Goal: Information Seeking & Learning: Check status

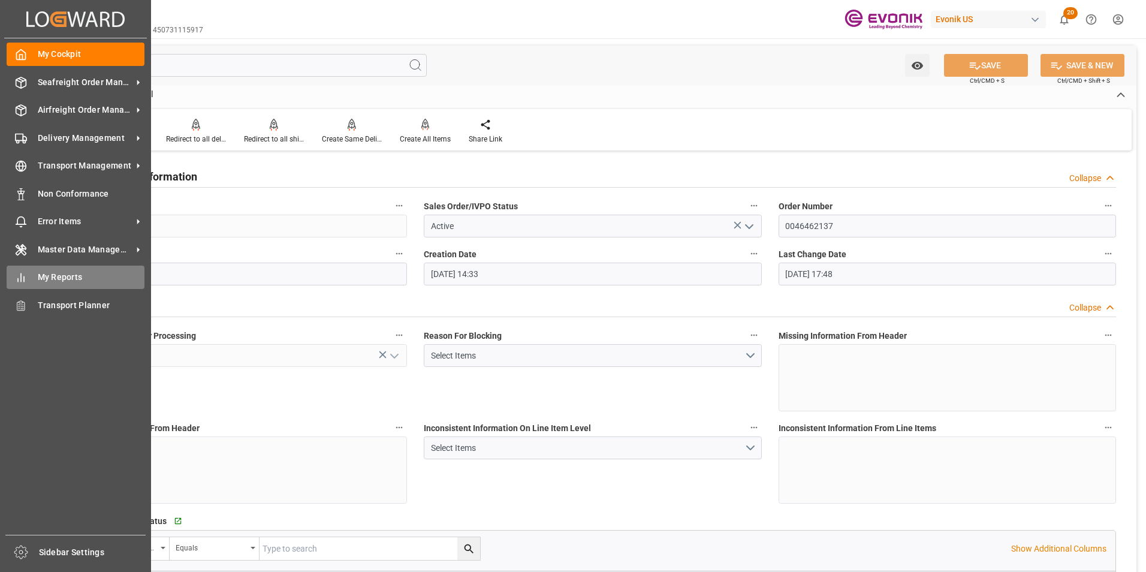
click at [56, 275] on span "My Reports" at bounding box center [91, 277] width 107 height 13
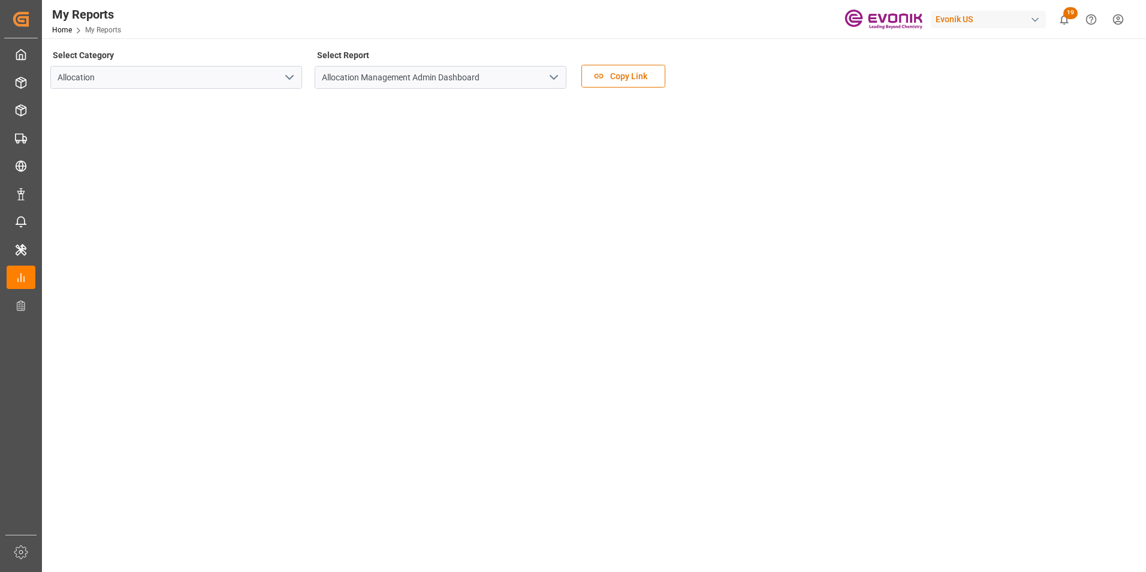
click at [290, 76] on icon "open menu" at bounding box center [289, 77] width 14 height 14
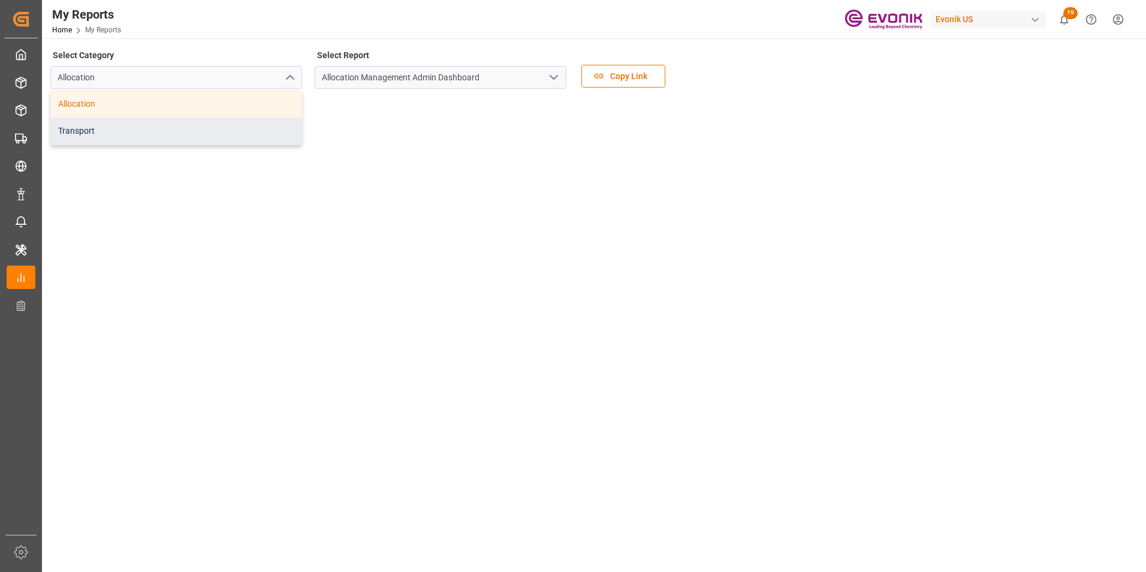
click at [185, 136] on div "Transport" at bounding box center [176, 131] width 251 height 27
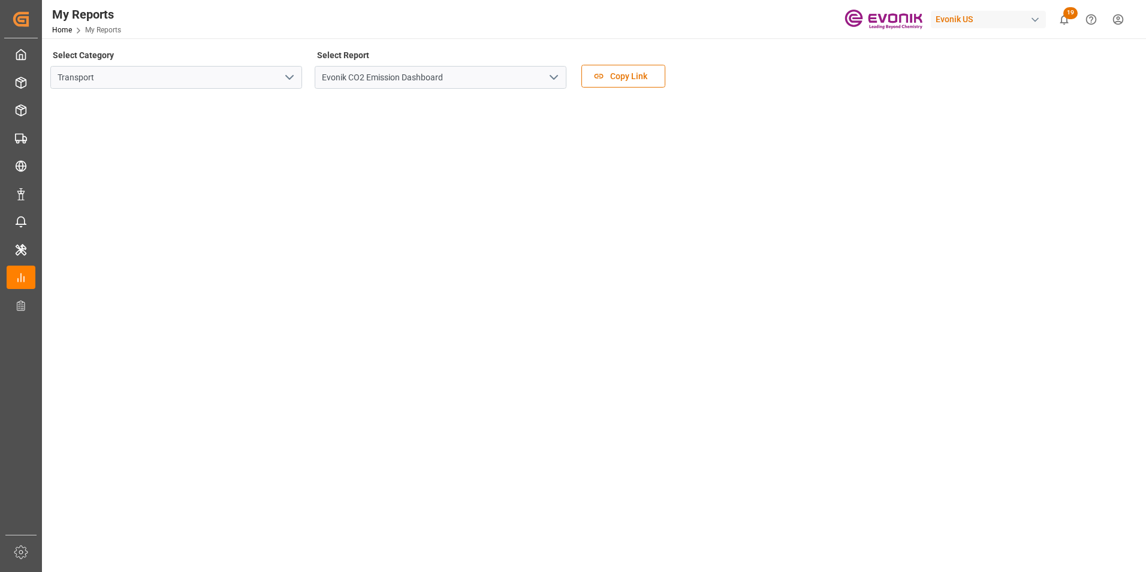
click at [558, 74] on icon "open menu" at bounding box center [554, 77] width 14 height 14
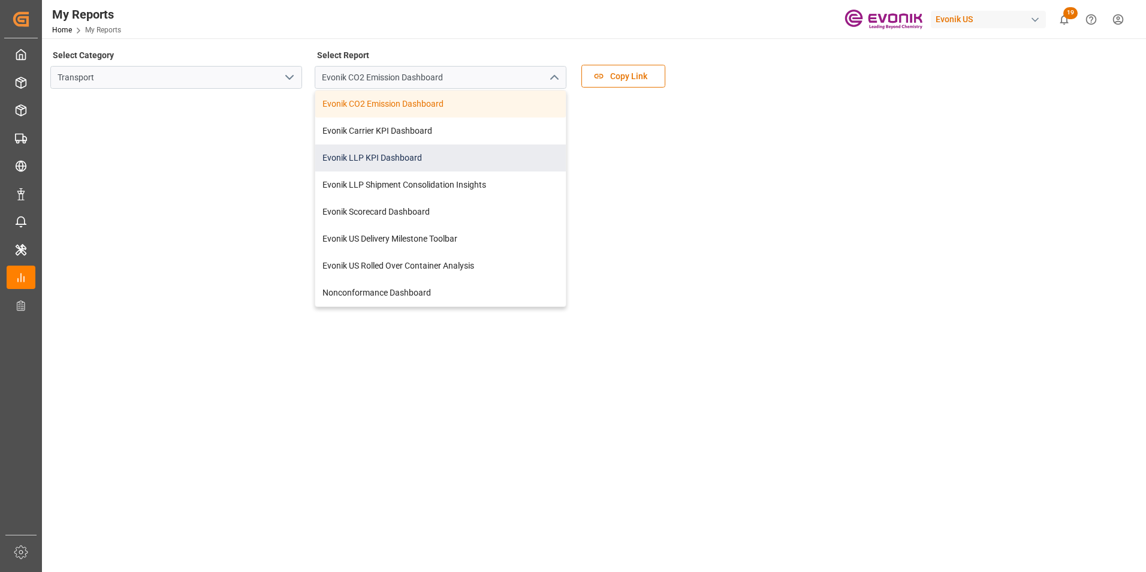
click at [378, 157] on div "Evonik LLP KPI Dashboard" at bounding box center [440, 157] width 251 height 27
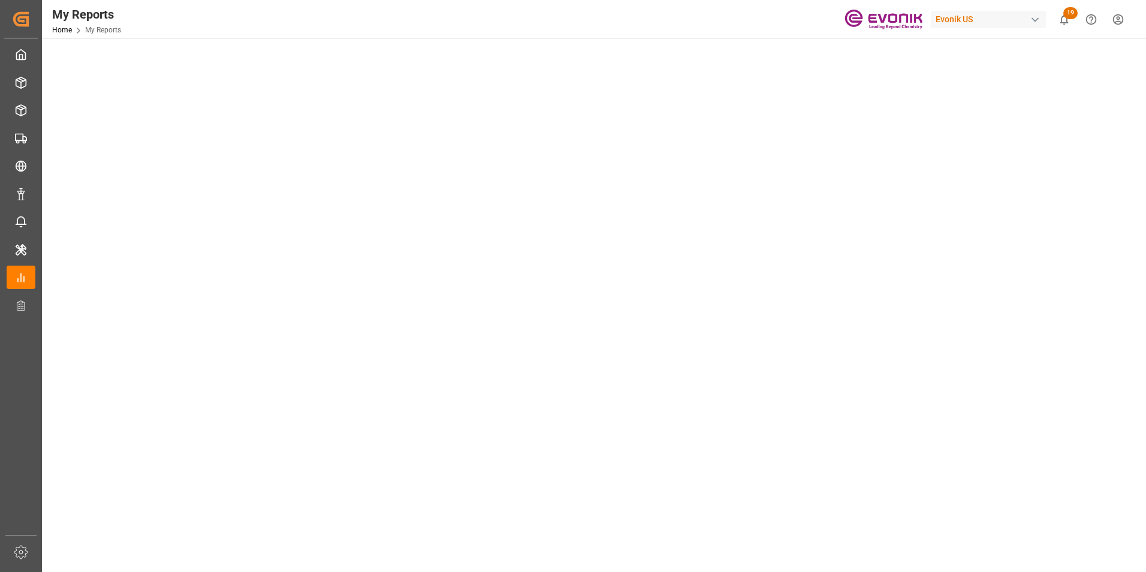
scroll to position [360, 0]
click at [1038, 227] on tableau-viz at bounding box center [593, 204] width 1083 height 931
click at [1023, 149] on tableau-viz at bounding box center [593, 204] width 1083 height 931
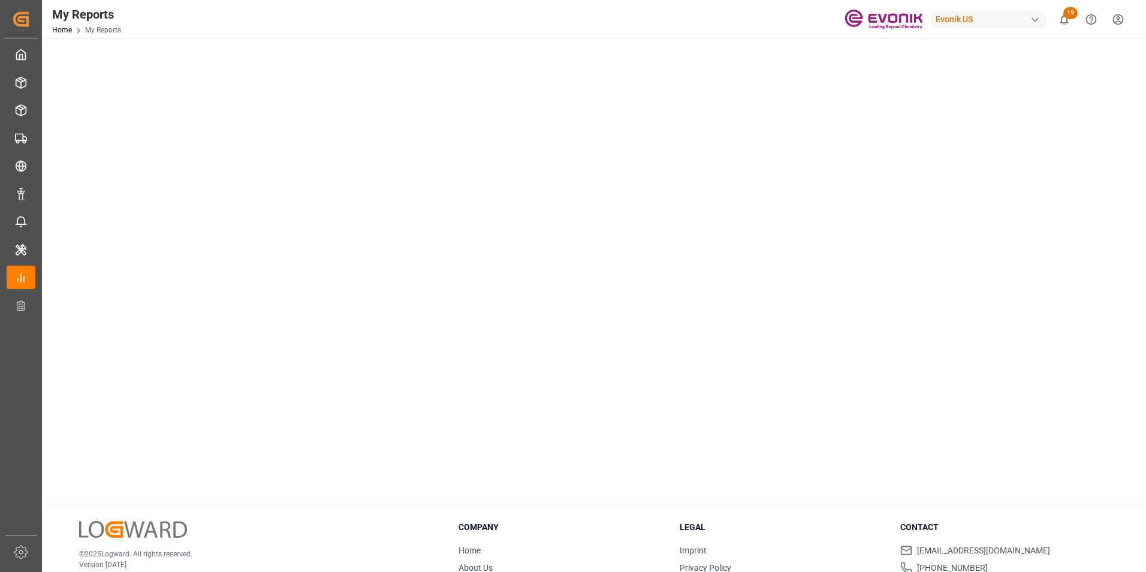
scroll to position [600, 0]
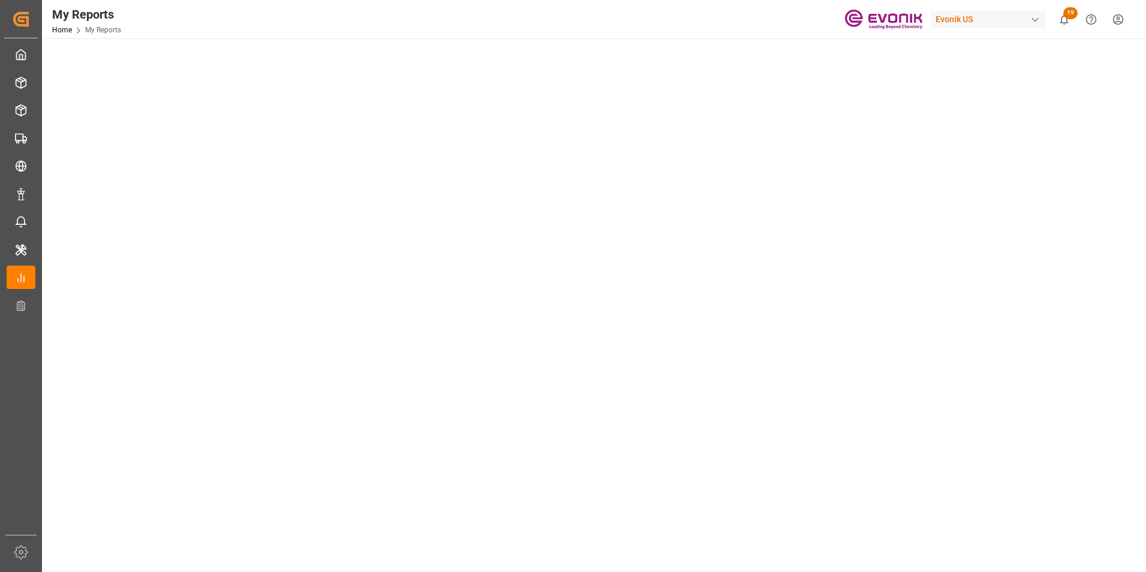
scroll to position [198, 0]
